Goal: Task Accomplishment & Management: Manage account settings

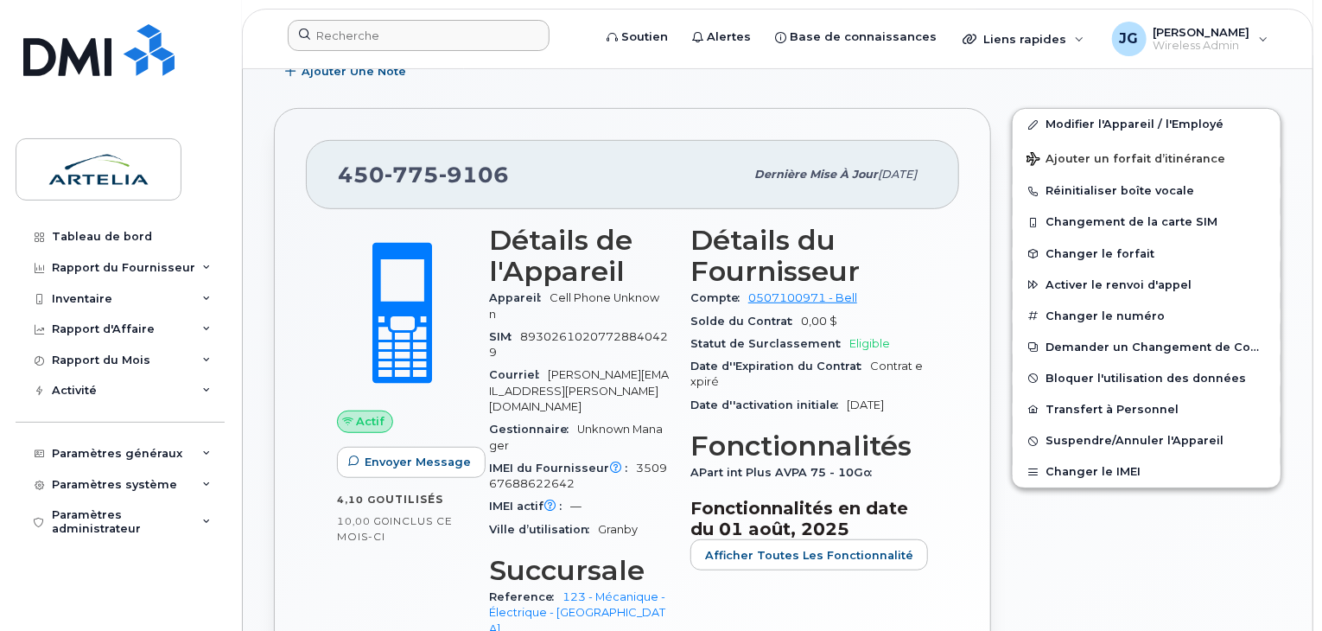
scroll to position [386, 0]
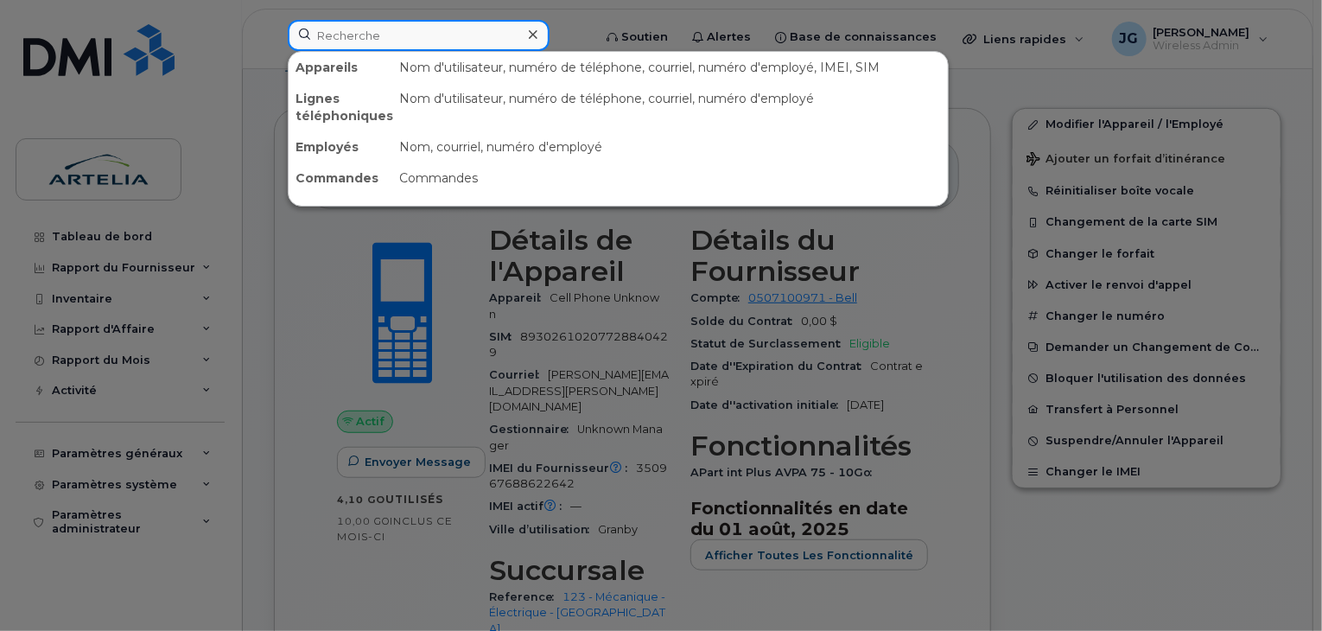
click at [439, 37] on input at bounding box center [419, 35] width 262 height 31
paste input "5814476416"
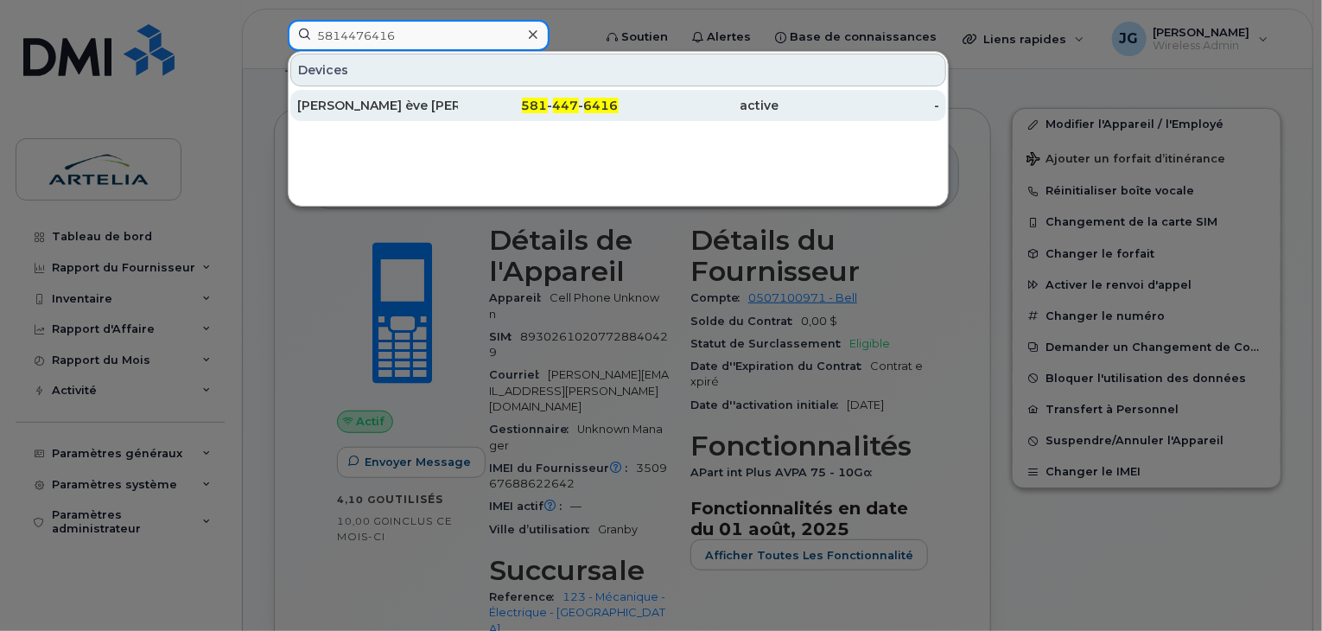
type input "5814476416"
click at [378, 101] on div "[PERSON_NAME] [PERSON_NAME]" at bounding box center [377, 105] width 161 height 17
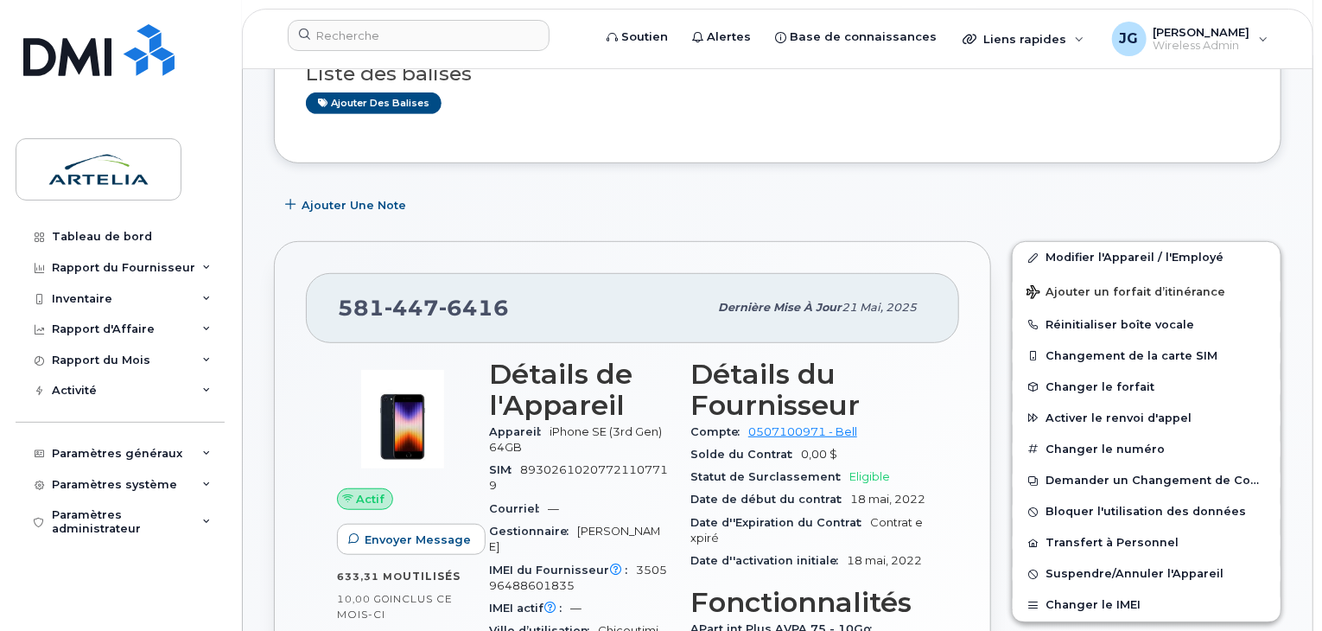
scroll to position [346, 0]
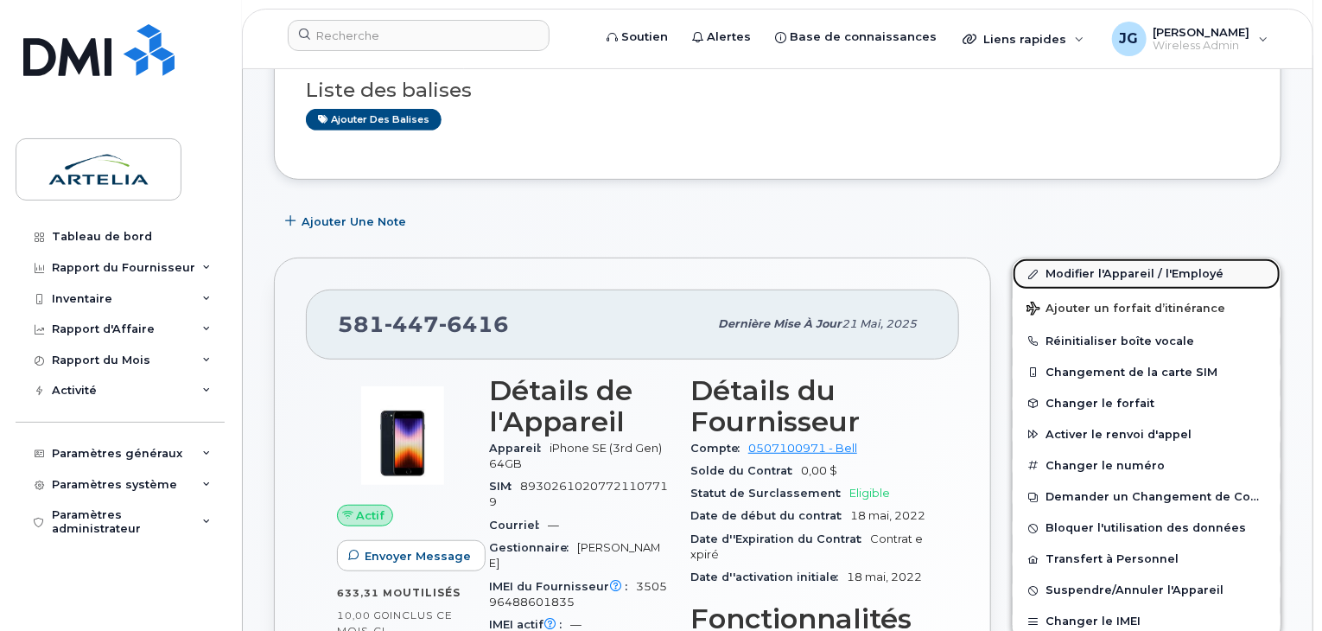
click at [1154, 263] on link "Modifier l'Appareil / l'Employé" at bounding box center [1147, 273] width 268 height 31
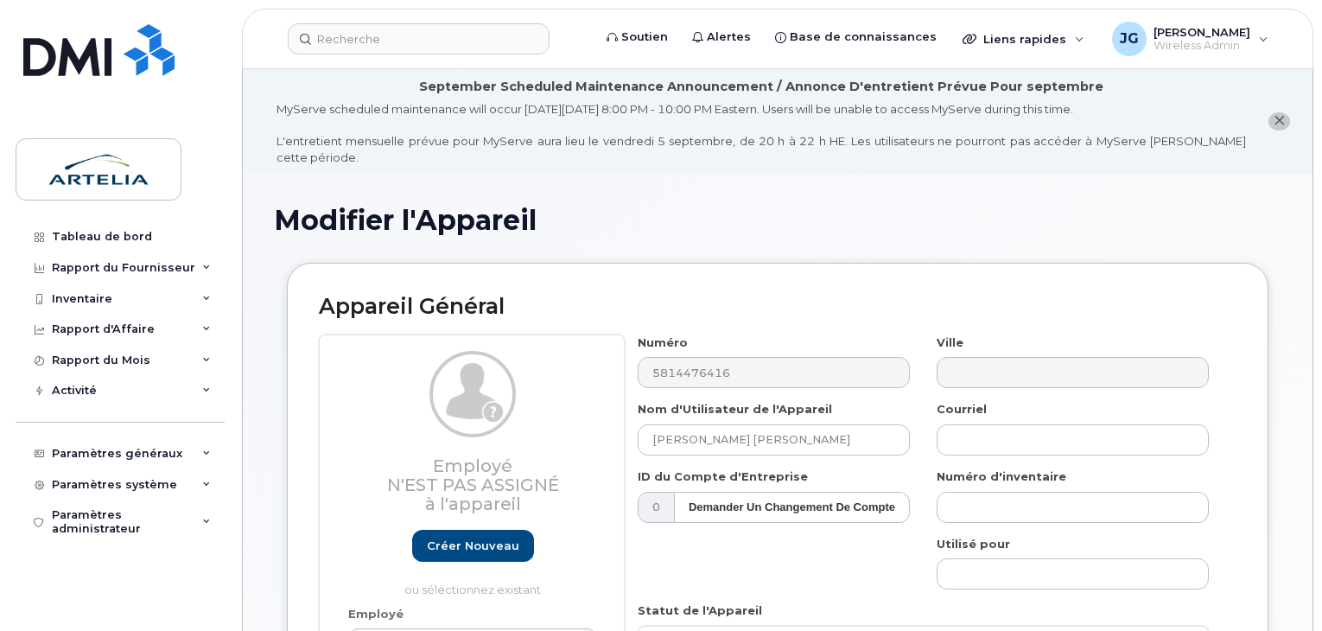
select select "29522003"
drag, startPoint x: 882, startPoint y: 423, endPoint x: 629, endPoint y: 401, distance: 254.2
click at [655, 424] on input "[PERSON_NAME] [PERSON_NAME]" at bounding box center [774, 439] width 272 height 31
paste input "[PERSON_NAME].[PERSON_NAME]"
click at [723, 424] on input "[PERSON_NAME].[PERSON_NAME]" at bounding box center [774, 439] width 272 height 31
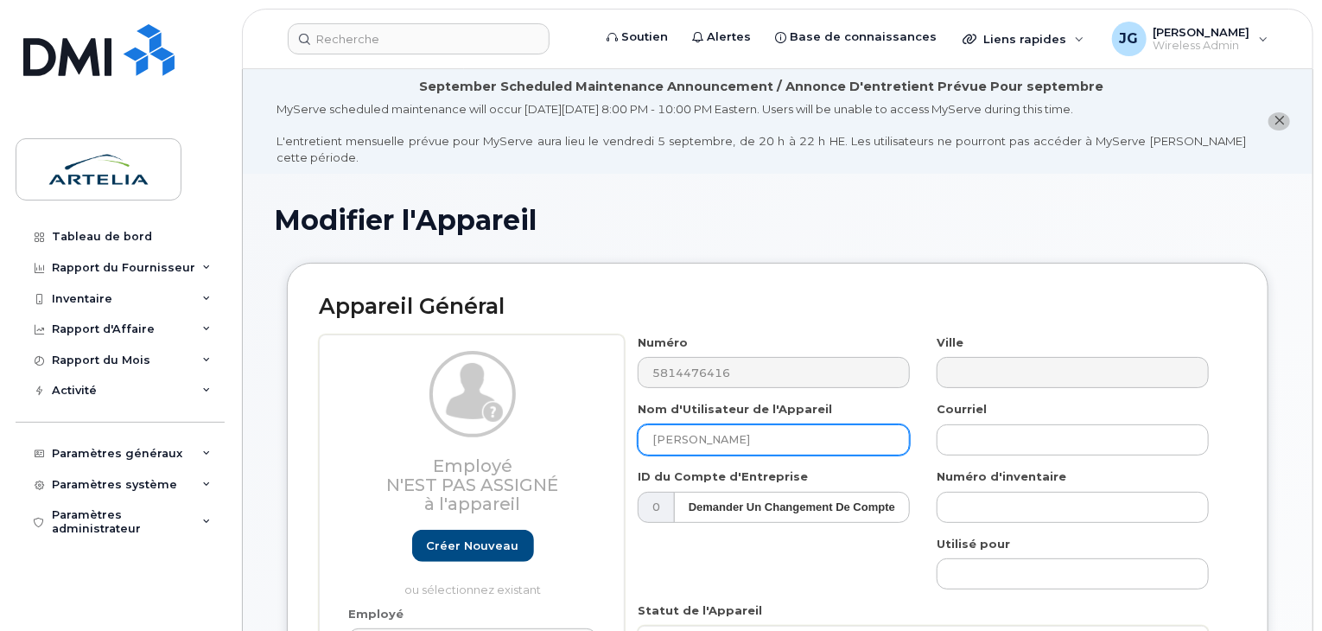
click at [729, 424] on input "[PERSON_NAME]" at bounding box center [774, 439] width 272 height 31
click at [666, 428] on input "[PERSON_NAME]" at bounding box center [774, 439] width 272 height 31
click at [693, 426] on input "[PERSON_NAME]" at bounding box center [774, 439] width 272 height 31
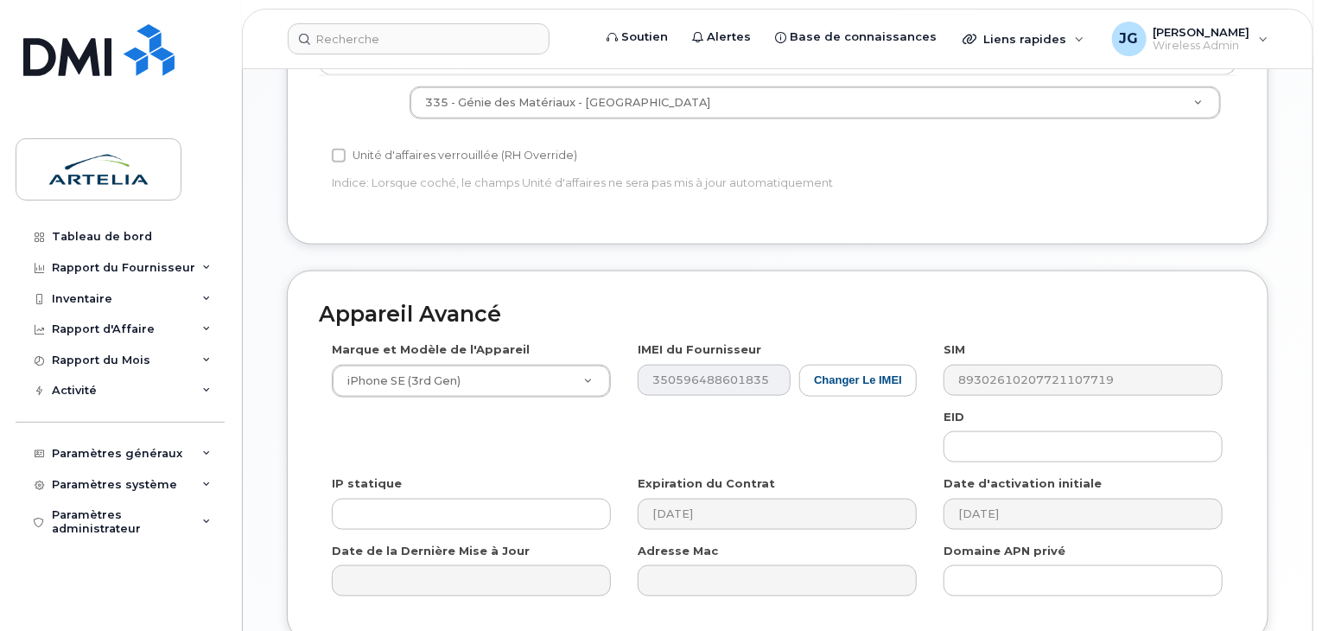
scroll to position [950, 0]
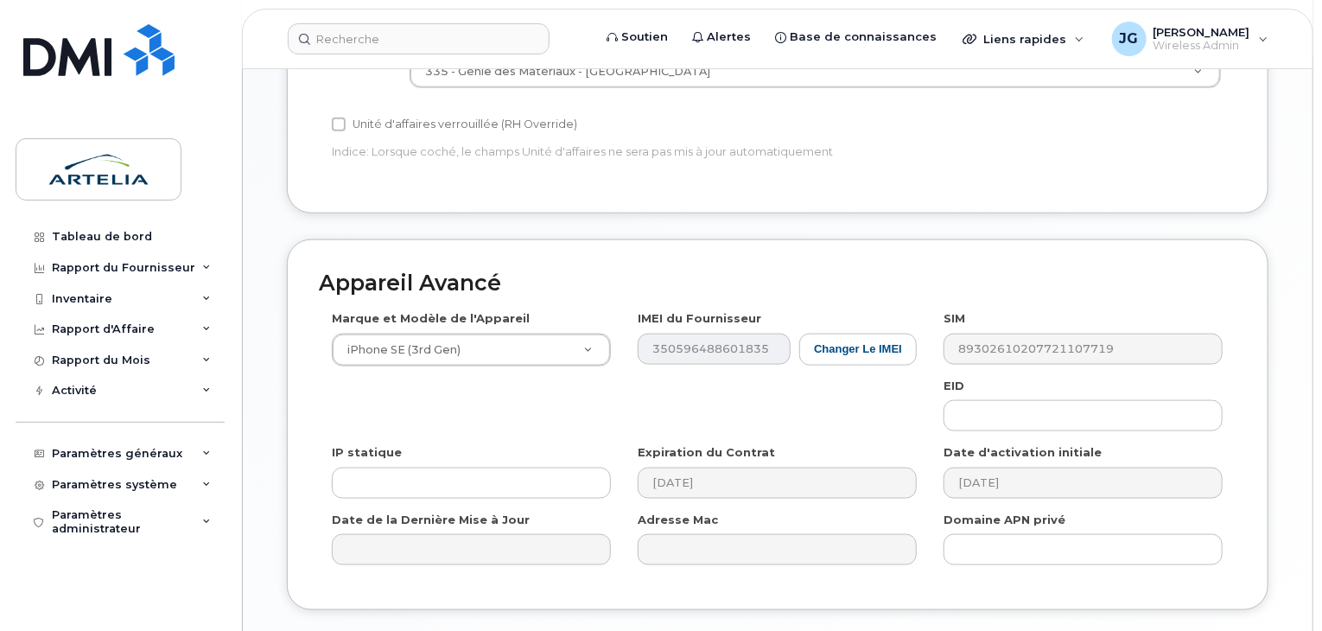
type input "[PERSON_NAME]"
type input "Sauvegarde..."
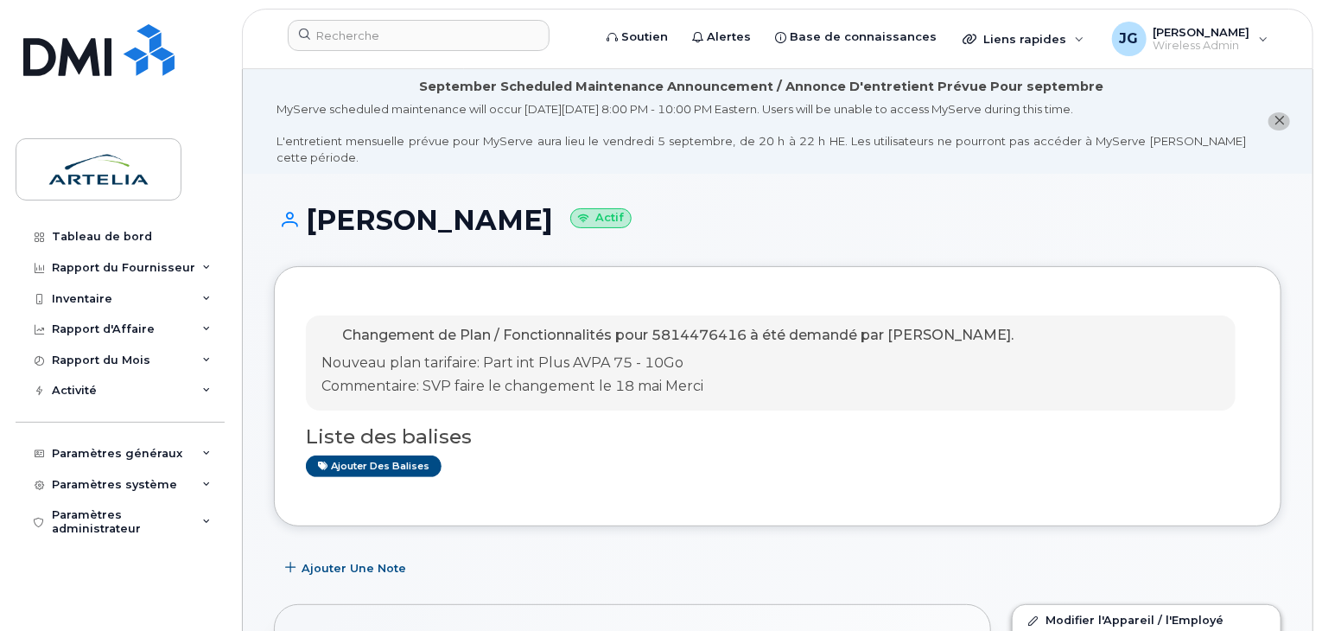
drag, startPoint x: 597, startPoint y: 213, endPoint x: 311, endPoint y: 207, distance: 286.1
click at [311, 207] on h1 "Marc-Andre Dallaire Actif" at bounding box center [777, 220] width 1007 height 30
copy h1 "[PERSON_NAME]"
